Goal: Task Accomplishment & Management: Use online tool/utility

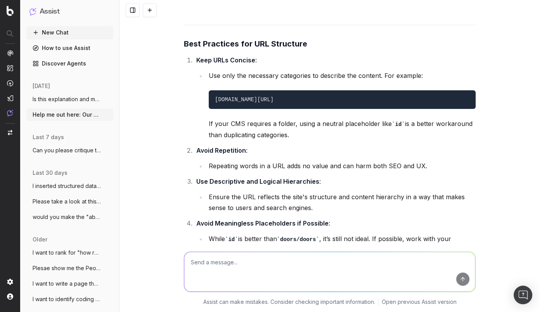
scroll to position [674, 0]
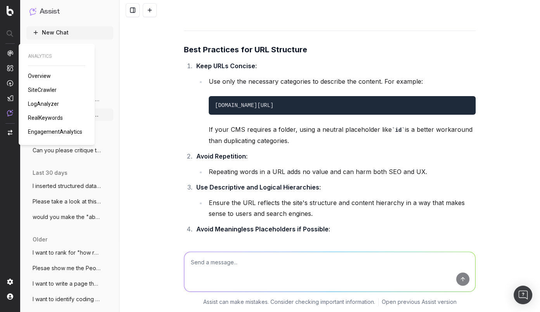
click at [40, 93] on span "SiteCrawler" at bounding box center [42, 90] width 29 height 6
